Goal: Information Seeking & Learning: Find specific page/section

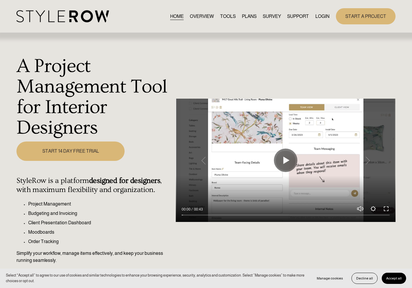
click at [322, 16] on link "LOGIN" at bounding box center [322, 16] width 14 height 8
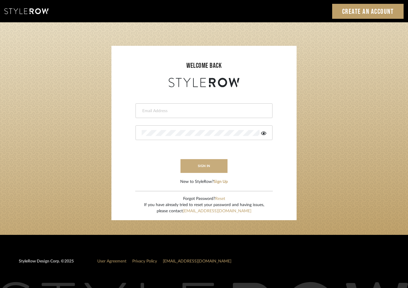
type input "hannah@roomerslimited.com"
click at [207, 165] on button "sign in" at bounding box center [203, 166] width 47 height 14
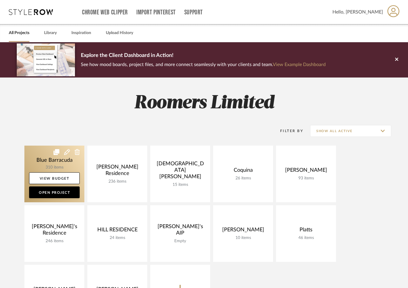
click at [43, 161] on link at bounding box center [54, 174] width 60 height 57
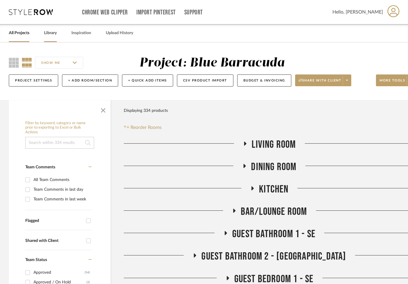
click at [49, 35] on link "Library" at bounding box center [50, 33] width 13 height 8
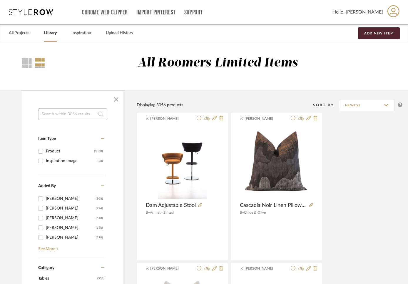
click at [72, 115] on input at bounding box center [72, 114] width 69 height 12
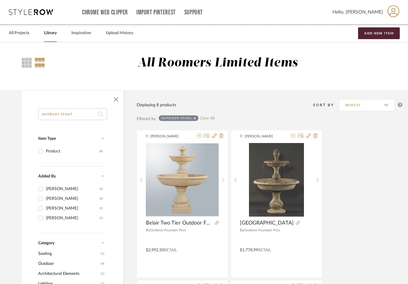
drag, startPoint x: 61, startPoint y: 115, endPoint x: 80, endPoint y: 114, distance: 18.8
click at [80, 114] on input "outdoor stool" at bounding box center [72, 114] width 69 height 12
type input "outdoor"
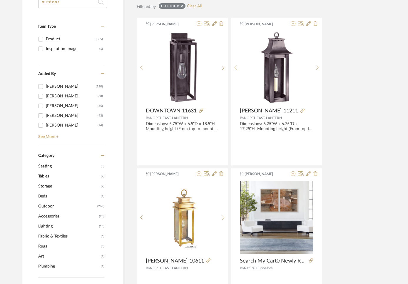
click at [41, 165] on span "Seating" at bounding box center [68, 166] width 61 height 10
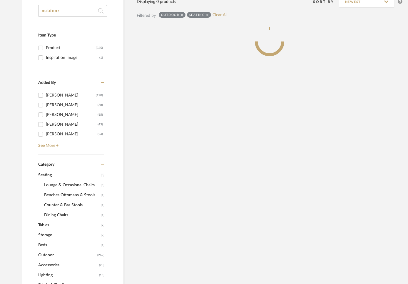
scroll to position [121, 0]
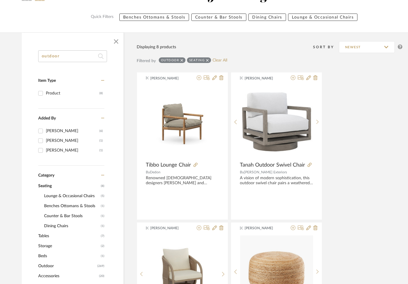
scroll to position [66, 0]
click at [42, 182] on span "Seating" at bounding box center [68, 186] width 61 height 10
click at [44, 235] on span "Tables" at bounding box center [68, 236] width 61 height 10
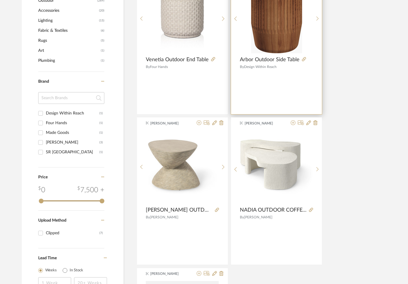
scroll to position [301, 0]
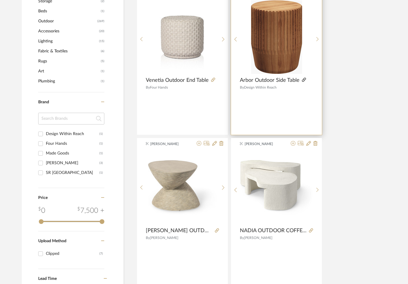
click at [304, 79] on icon at bounding box center [304, 80] width 4 height 4
